Goal: Task Accomplishment & Management: Manage account settings

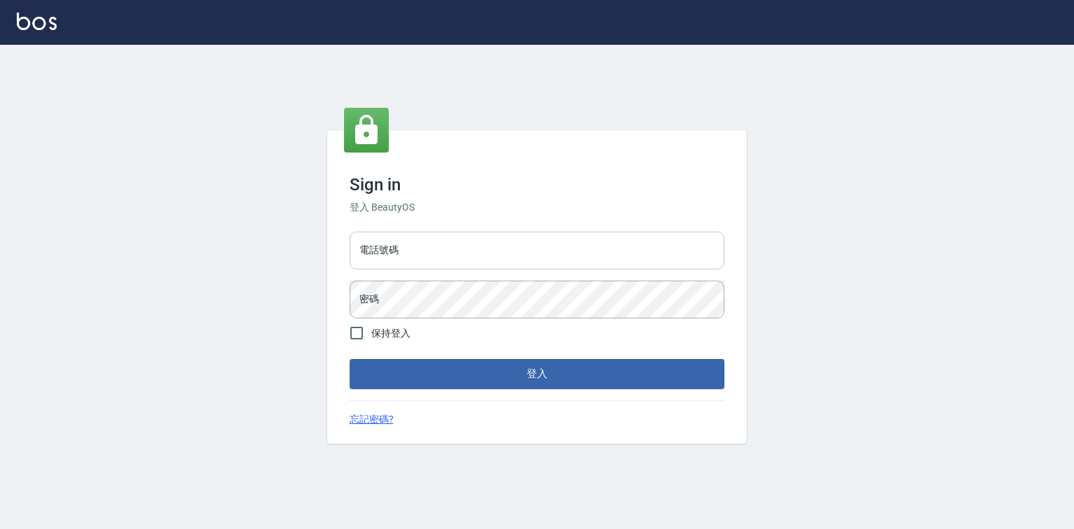
click at [398, 246] on input "電話號碼" at bounding box center [537, 250] width 375 height 38
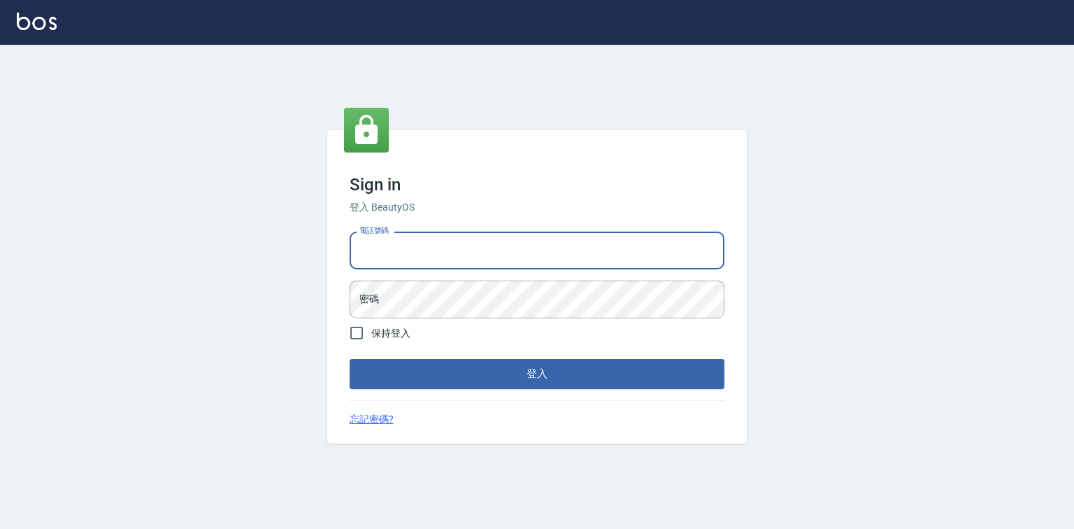
type input "0918880730"
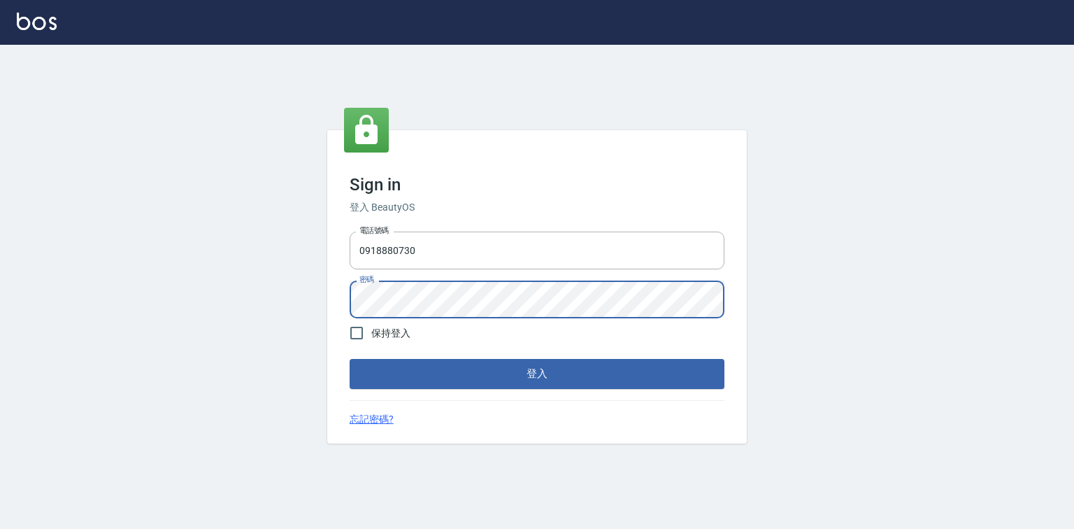
click at [350, 359] on button "登入" at bounding box center [537, 373] width 375 height 29
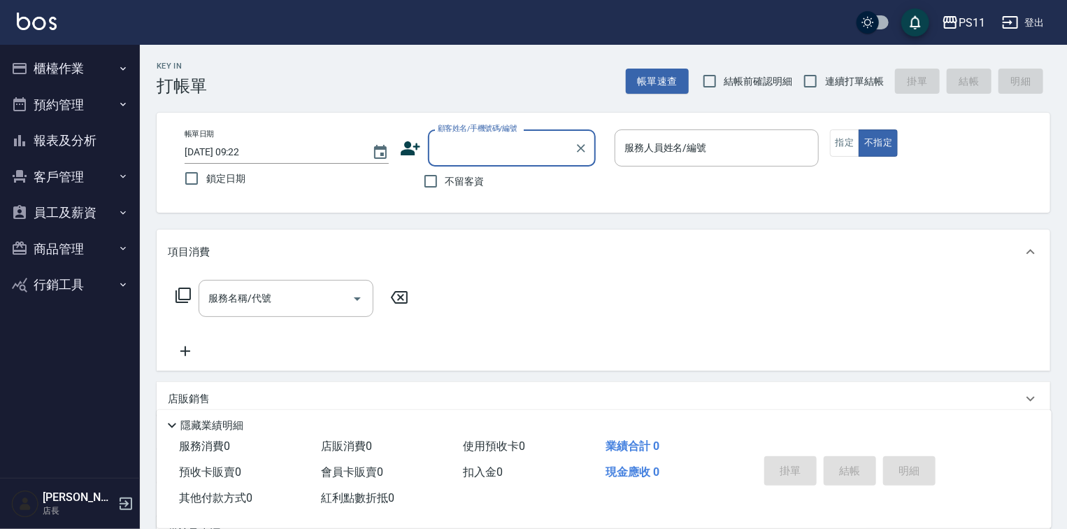
click at [59, 208] on button "員工及薪資" at bounding box center [70, 212] width 129 height 36
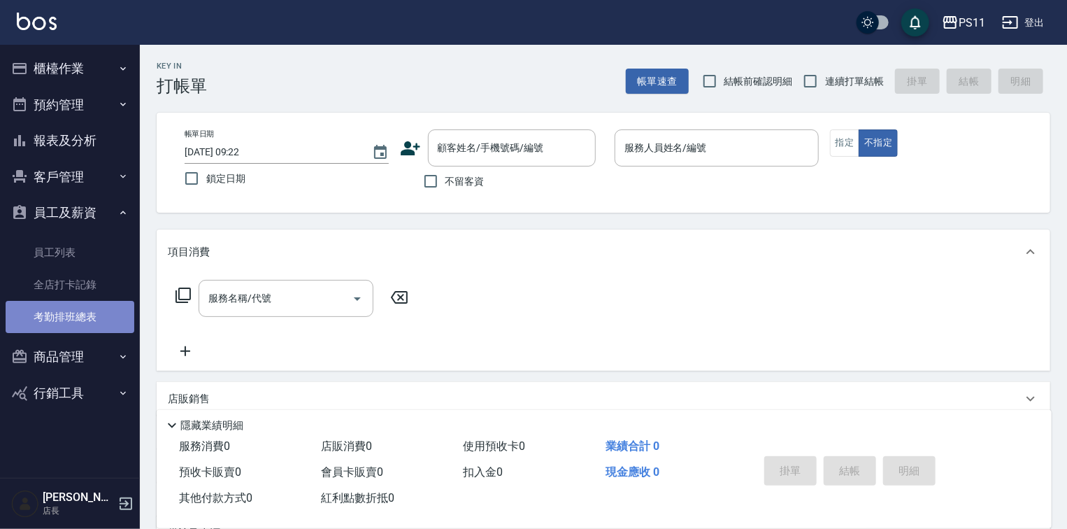
click at [77, 308] on link "考勤排班總表" at bounding box center [70, 317] width 129 height 32
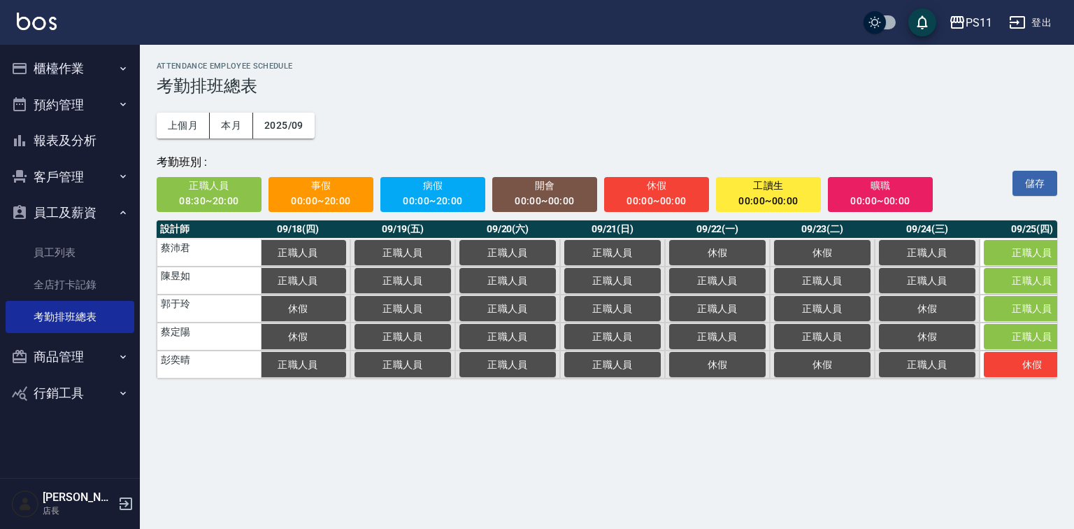
scroll to position [0, 2005]
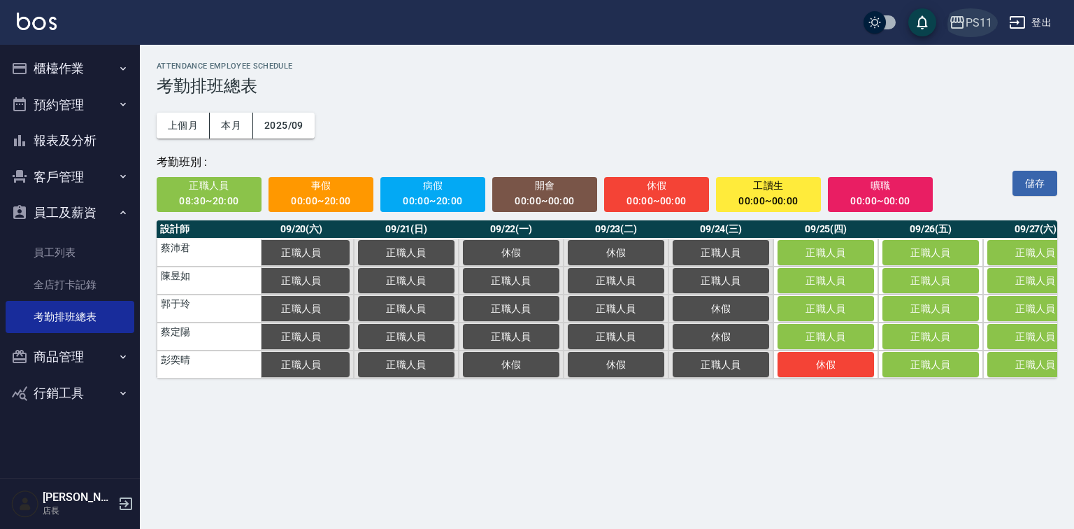
click at [982, 14] on div "PS11" at bounding box center [978, 22] width 27 height 17
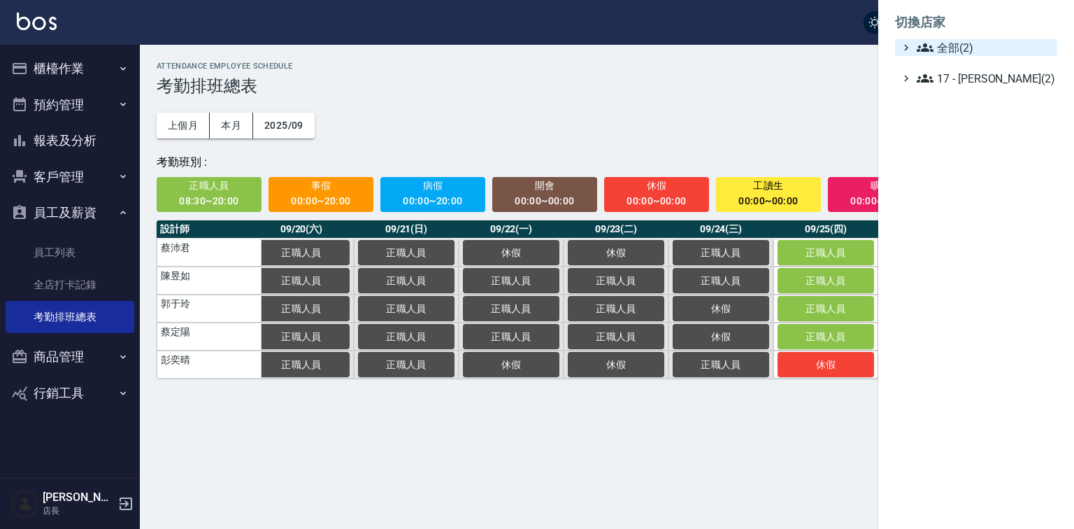
click at [968, 55] on span "全部(2)" at bounding box center [984, 47] width 135 height 17
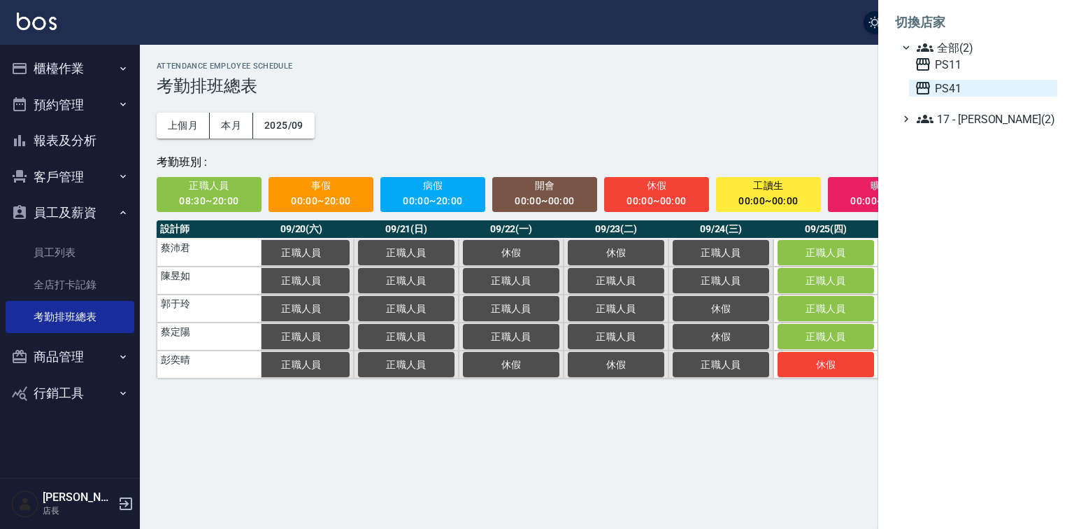
click at [956, 96] on span "PS41" at bounding box center [982, 88] width 137 height 17
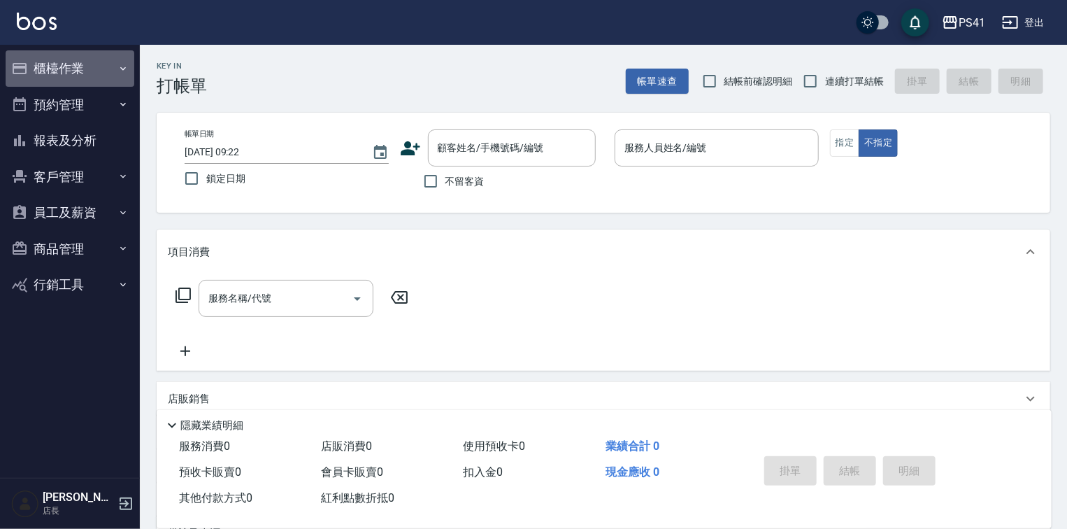
click at [70, 66] on button "櫃檯作業" at bounding box center [70, 68] width 129 height 36
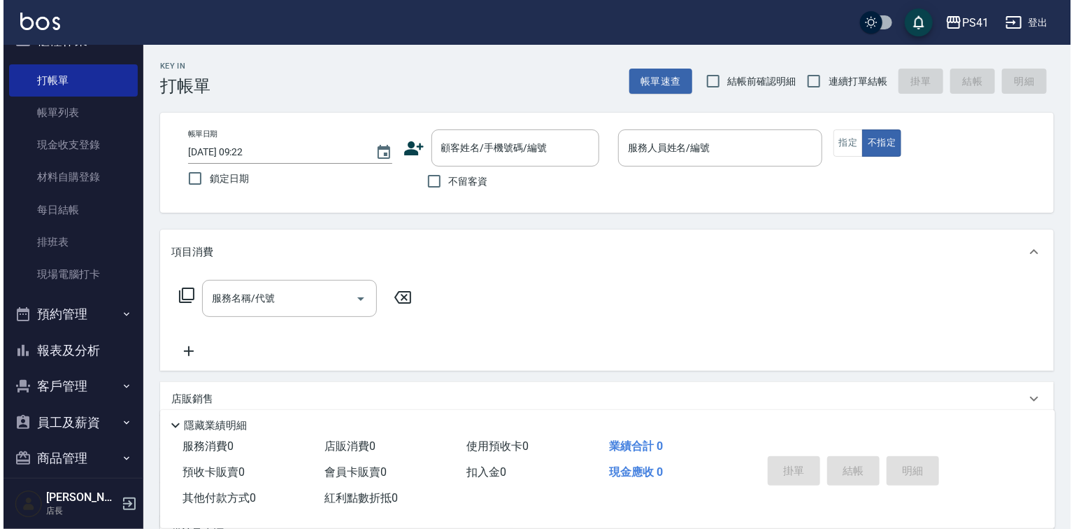
scroll to position [78, 0]
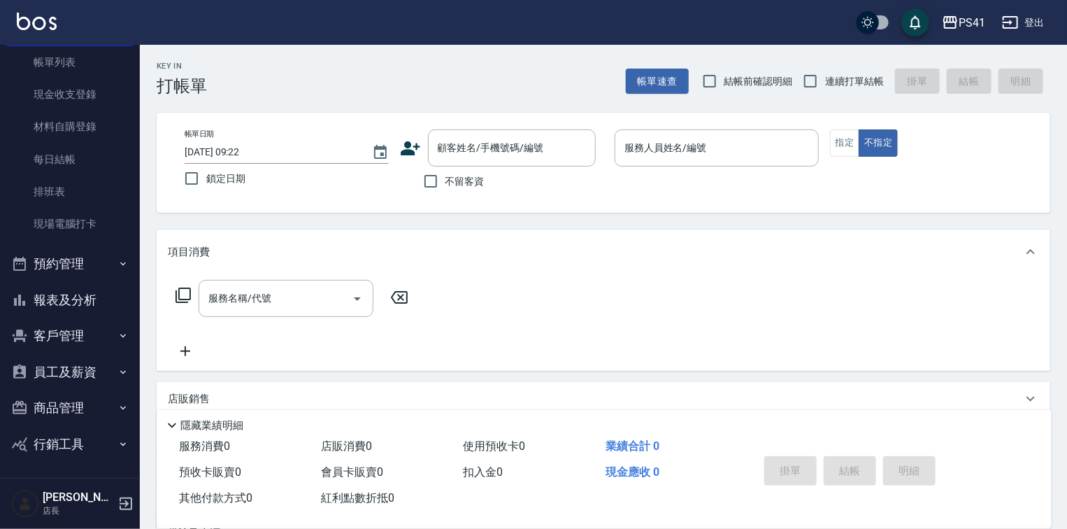
click at [60, 305] on button "報表及分析" at bounding box center [70, 300] width 129 height 36
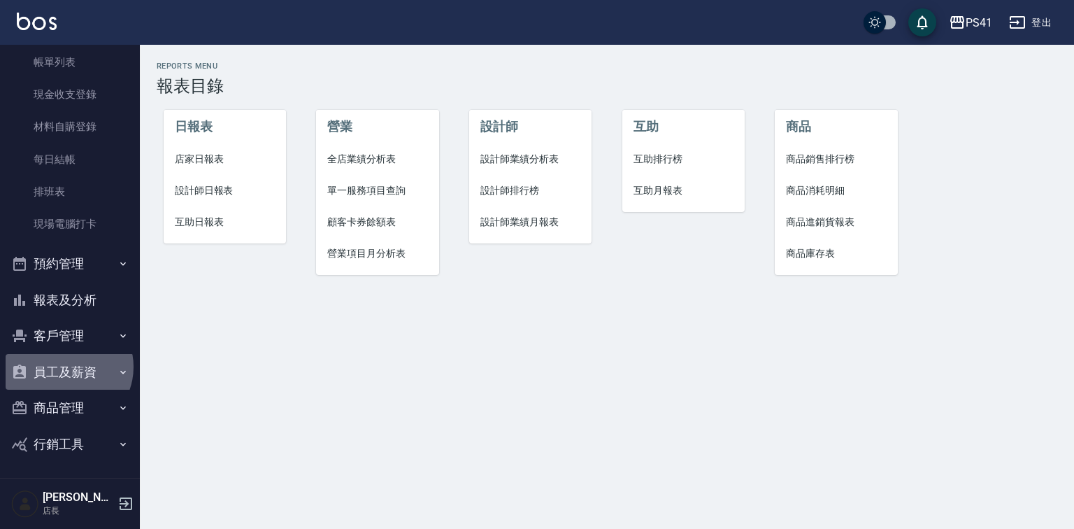
click at [67, 366] on button "員工及薪資" at bounding box center [70, 372] width 129 height 36
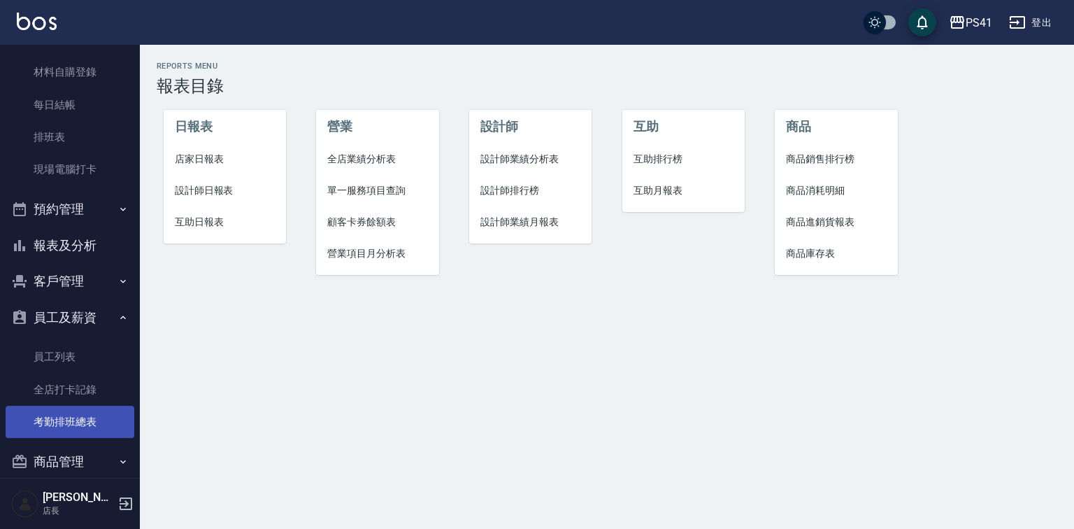
scroll to position [187, 0]
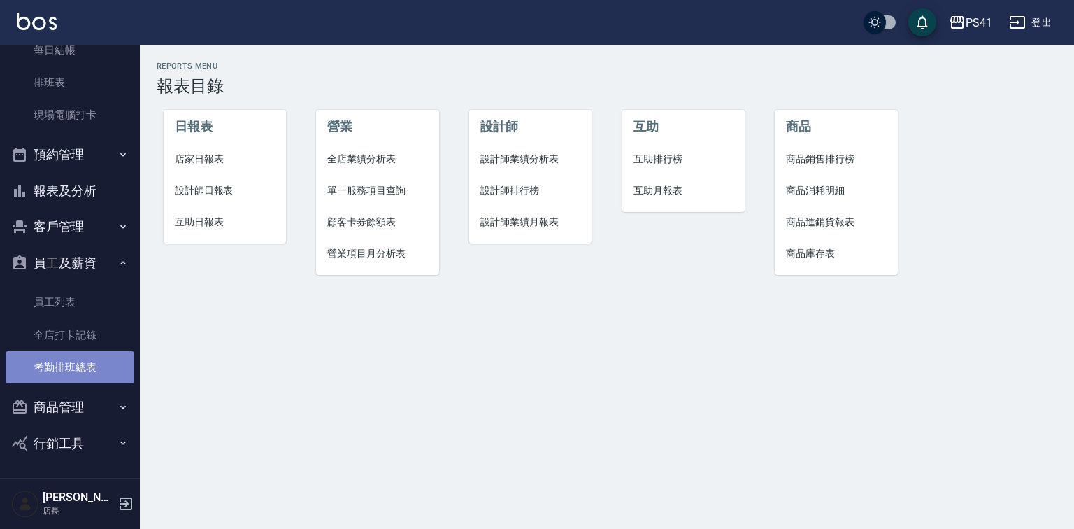
click at [91, 373] on link "考勤排班總表" at bounding box center [70, 367] width 129 height 32
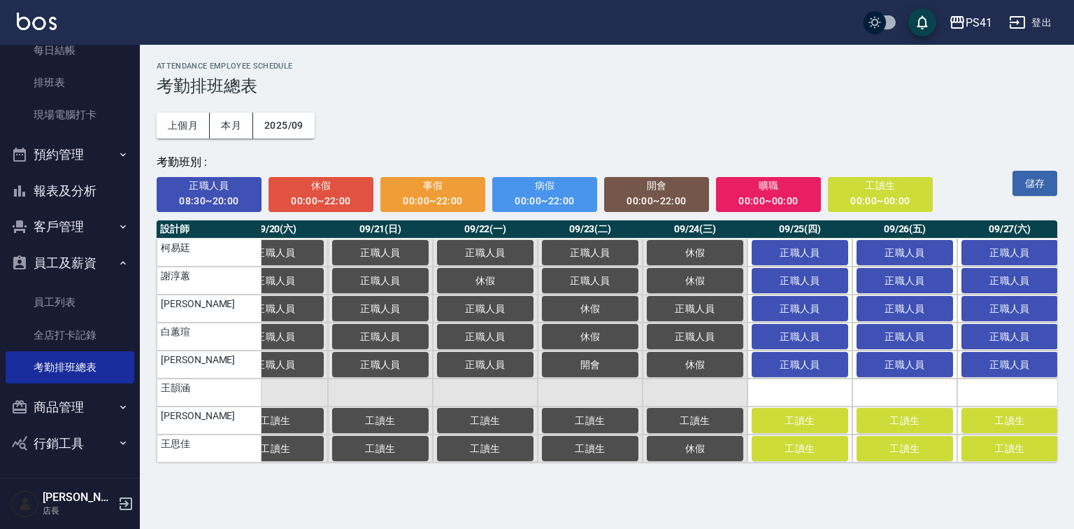
scroll to position [0, 2110]
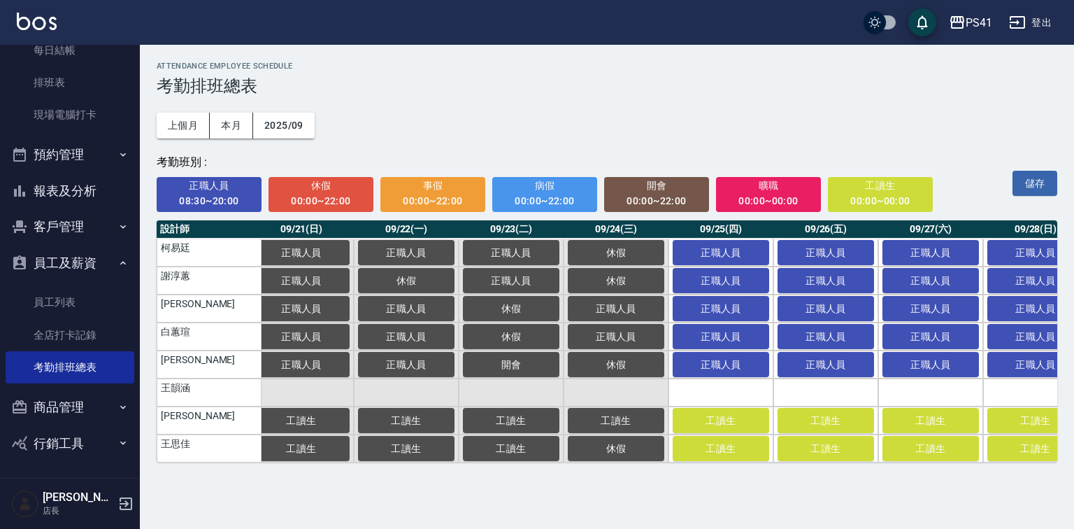
click at [311, 193] on span "休假" at bounding box center [321, 185] width 86 height 17
click at [705, 252] on span "正職人員" at bounding box center [721, 252] width 70 height 11
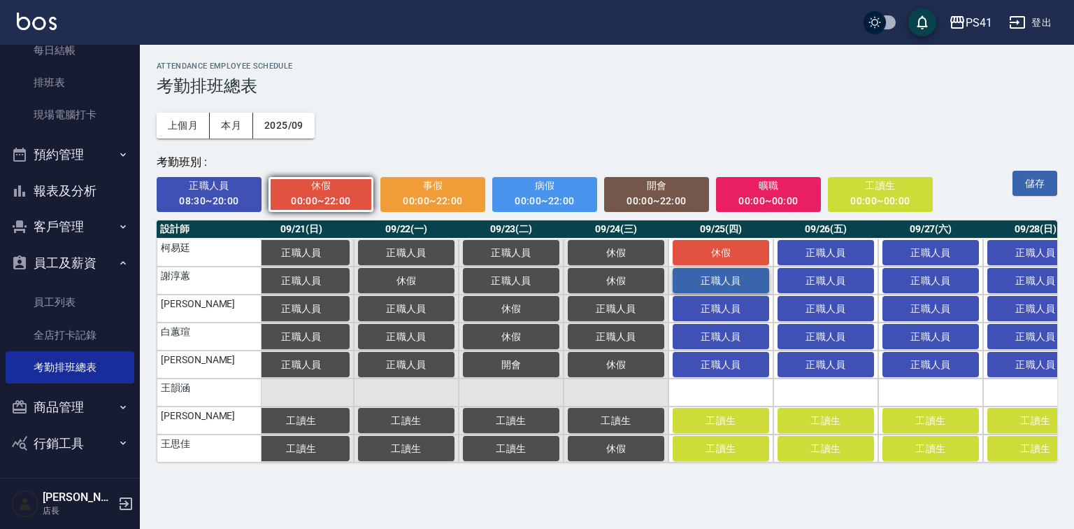
click at [707, 280] on span "正職人員" at bounding box center [721, 280] width 70 height 11
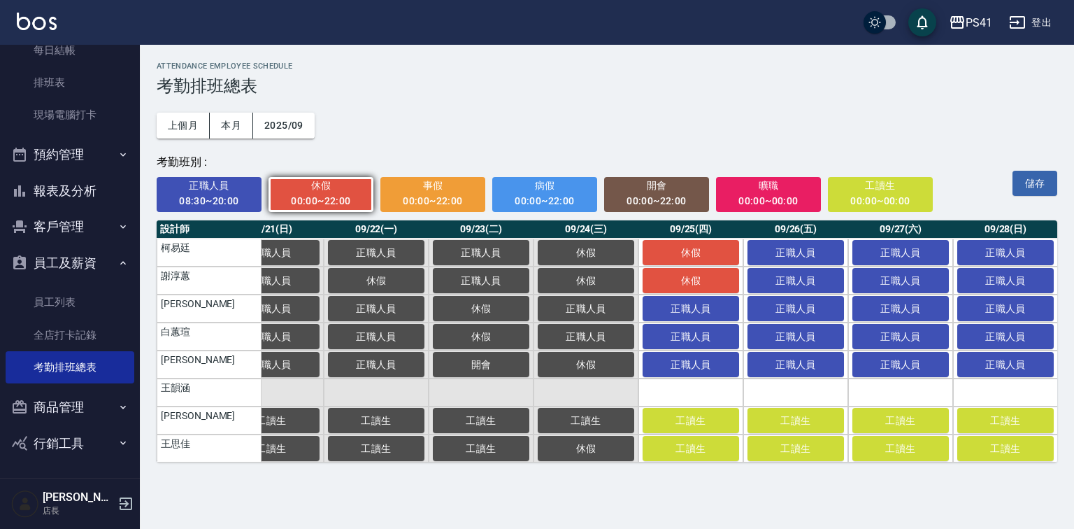
scroll to position [0, 2350]
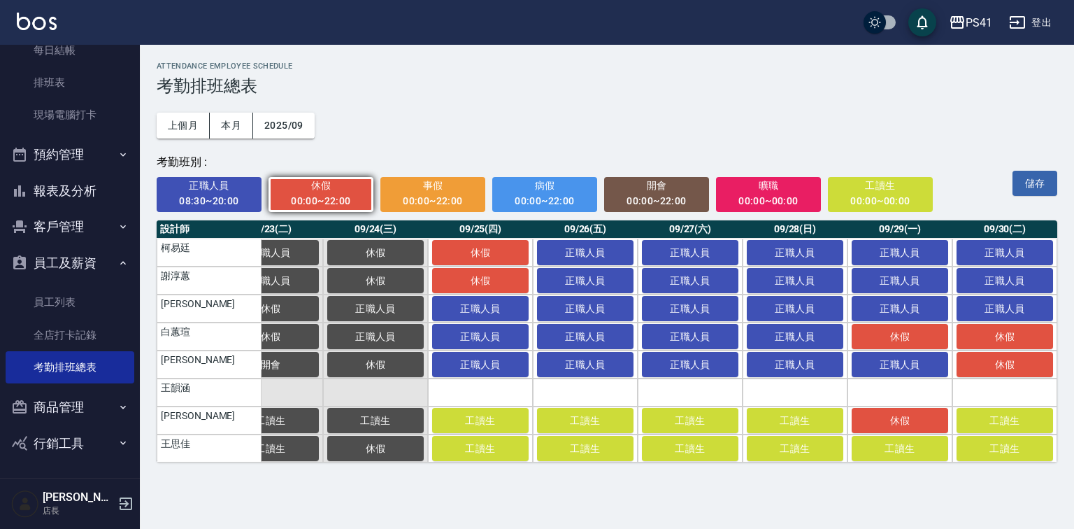
click at [201, 204] on div "08:30~20:00" at bounding box center [209, 200] width 86 height 17
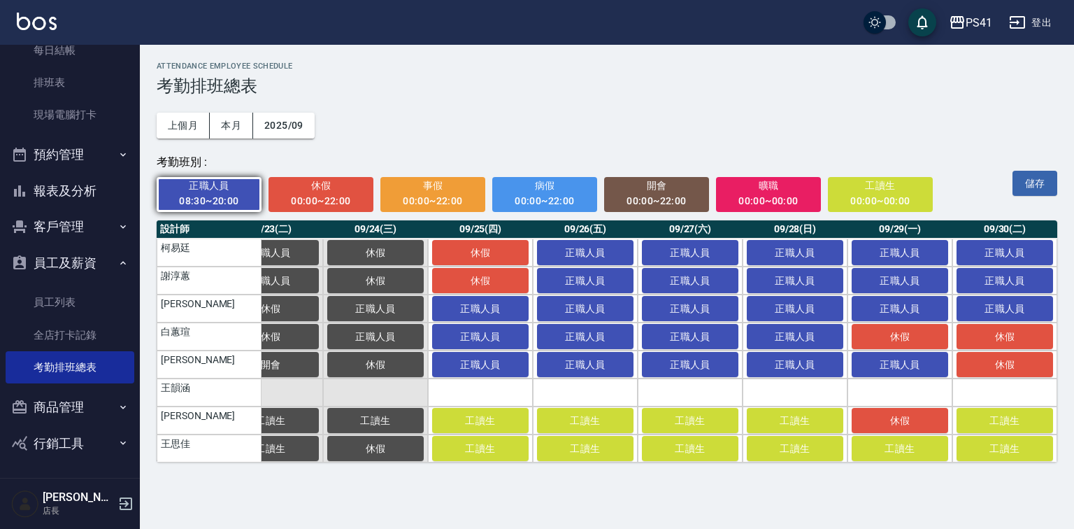
click at [230, 396] on td "王韻涵" at bounding box center [209, 392] width 105 height 28
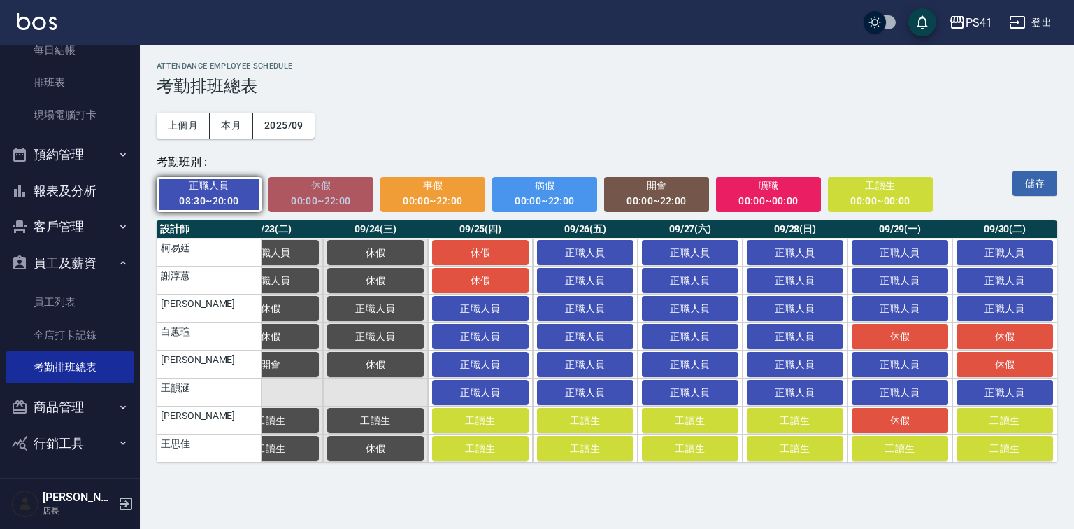
drag, startPoint x: 323, startPoint y: 199, endPoint x: 811, endPoint y: 338, distance: 507.6
click at [326, 199] on div "00:00~22:00" at bounding box center [321, 200] width 86 height 17
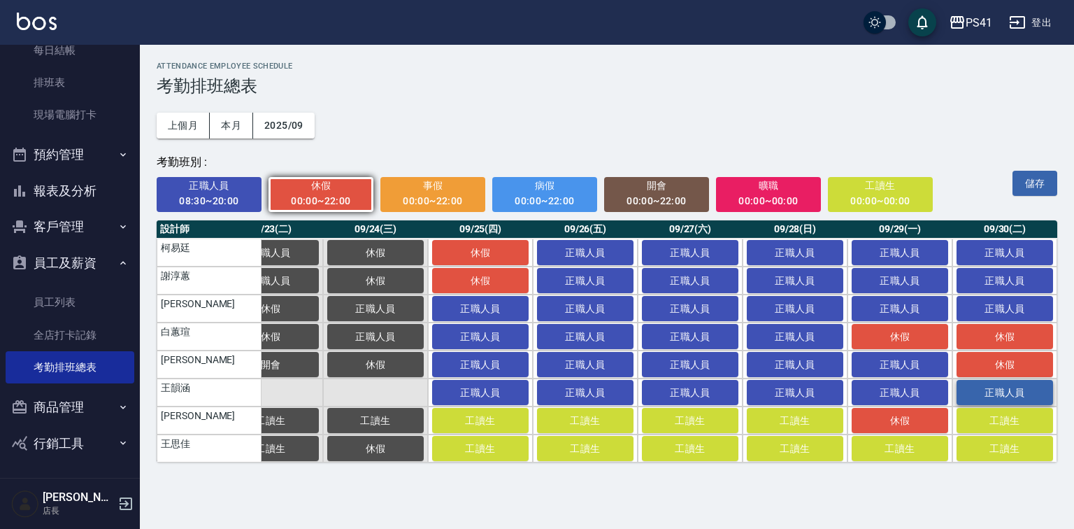
click at [977, 391] on span "正職人員" at bounding box center [1005, 392] width 70 height 11
click at [384, 403] on td "a dense table" at bounding box center [375, 392] width 105 height 28
click at [1035, 182] on button "儲存" at bounding box center [1034, 184] width 45 height 26
click at [1023, 176] on button "儲存" at bounding box center [1034, 184] width 45 height 26
click at [131, 496] on icon "button" at bounding box center [125, 503] width 17 height 17
